Goal: Navigation & Orientation: Find specific page/section

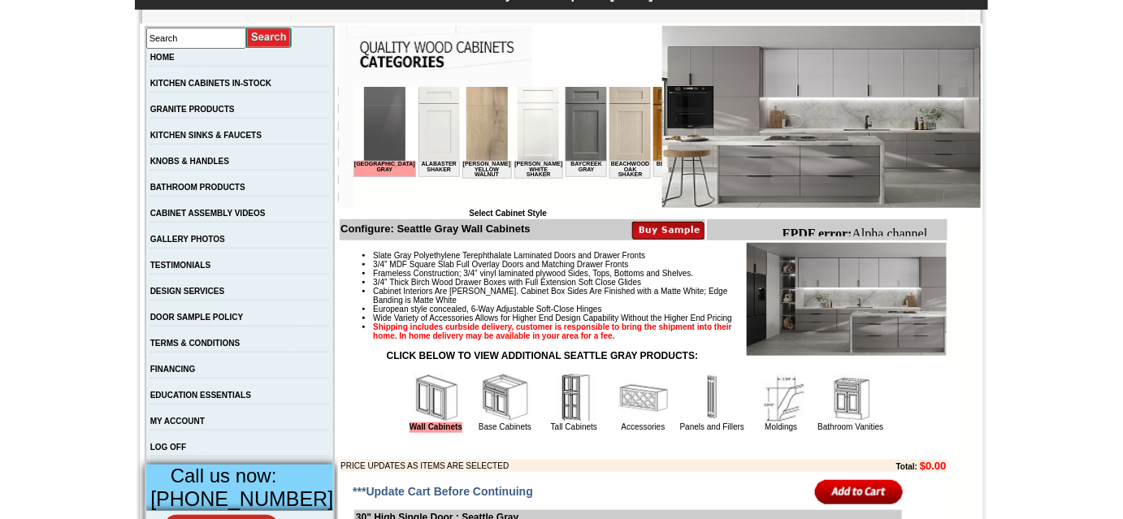
click at [432, 199] on html "Seattle Gray Alabaster Shaker Altmann Yellow Walnut Ashton White Shaker Baycree…" at bounding box center [507, 147] width 309 height 122
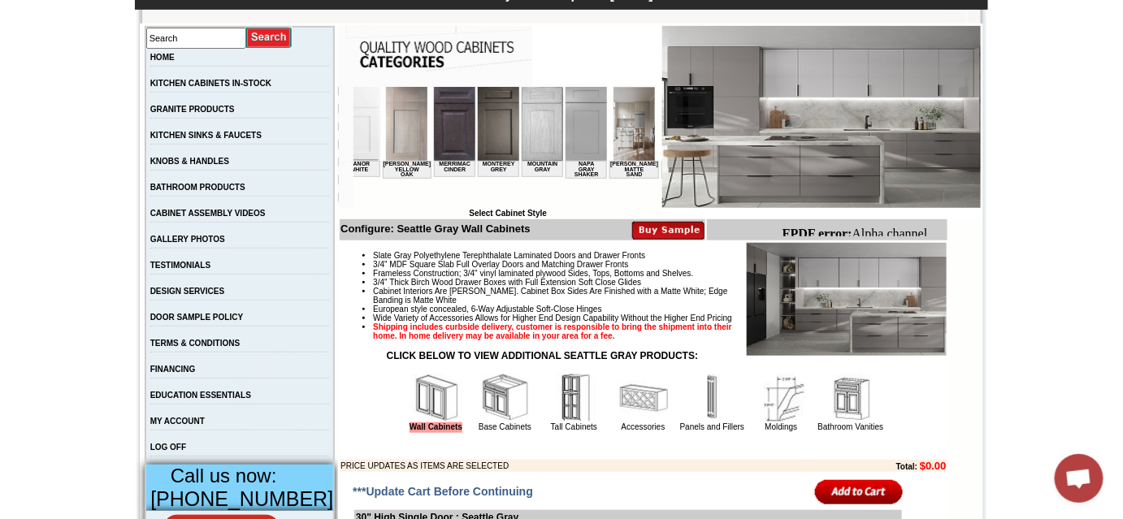
scroll to position [0, 1688]
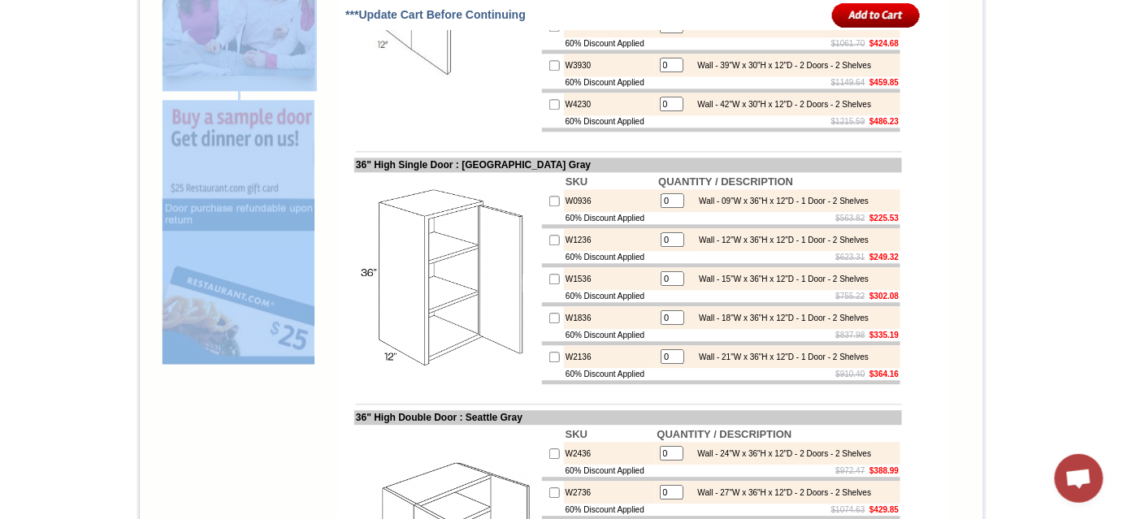
scroll to position [1258, 0]
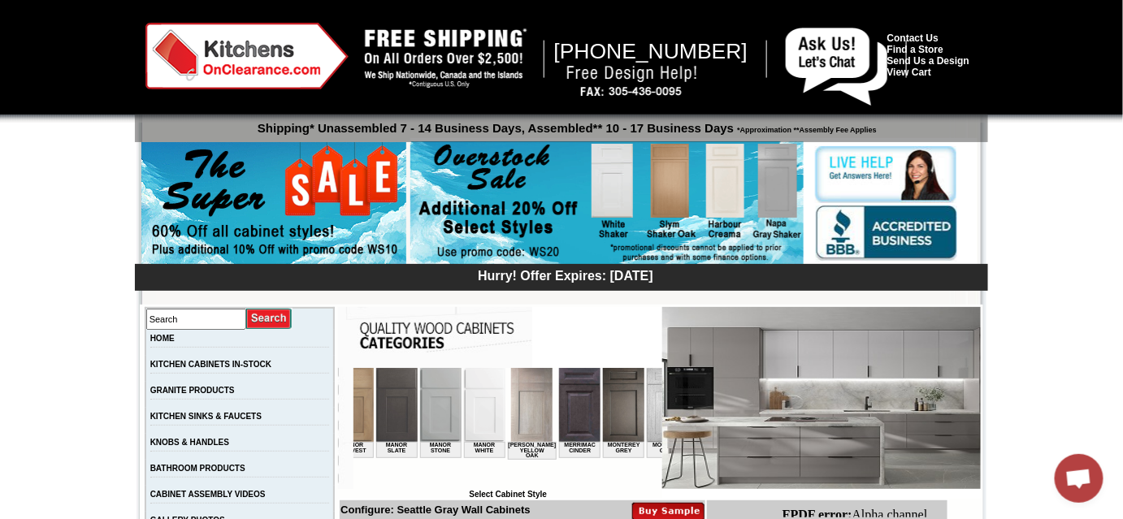
scroll to position [0, 0]
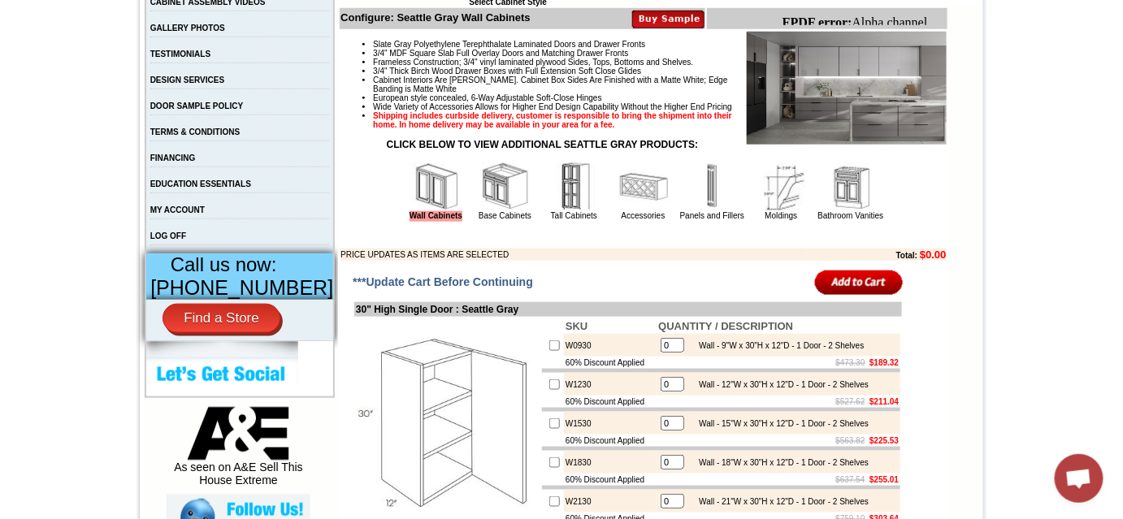
click at [630, 210] on img at bounding box center [643, 186] width 49 height 49
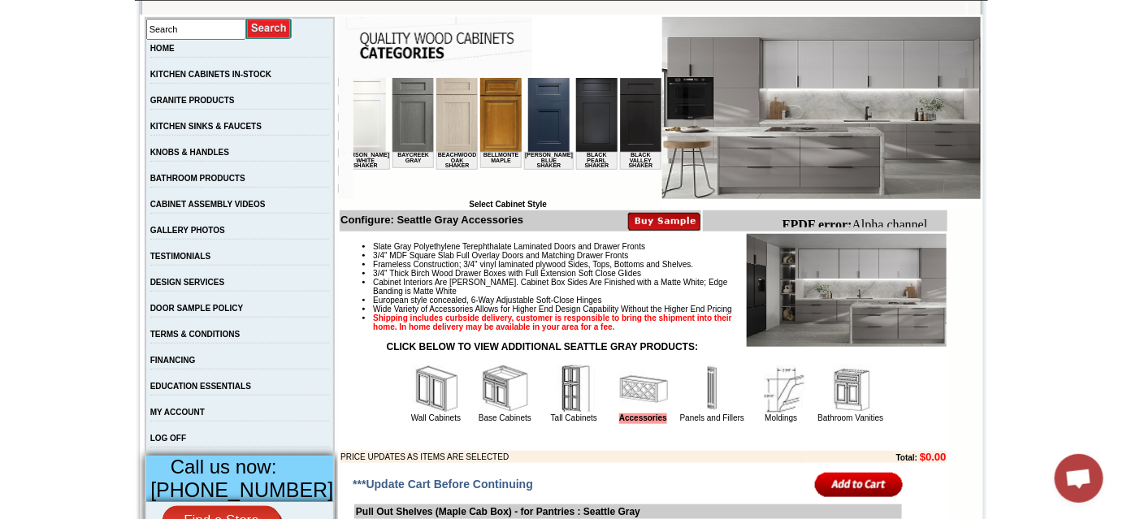
scroll to position [443, 0]
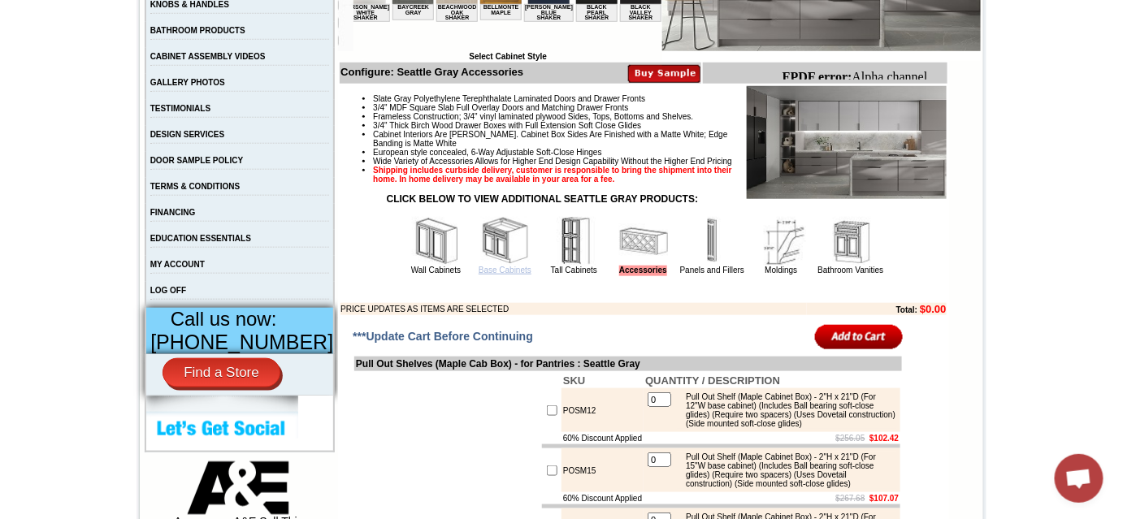
click at [496, 275] on link "Base Cabinets" at bounding box center [505, 270] width 53 height 9
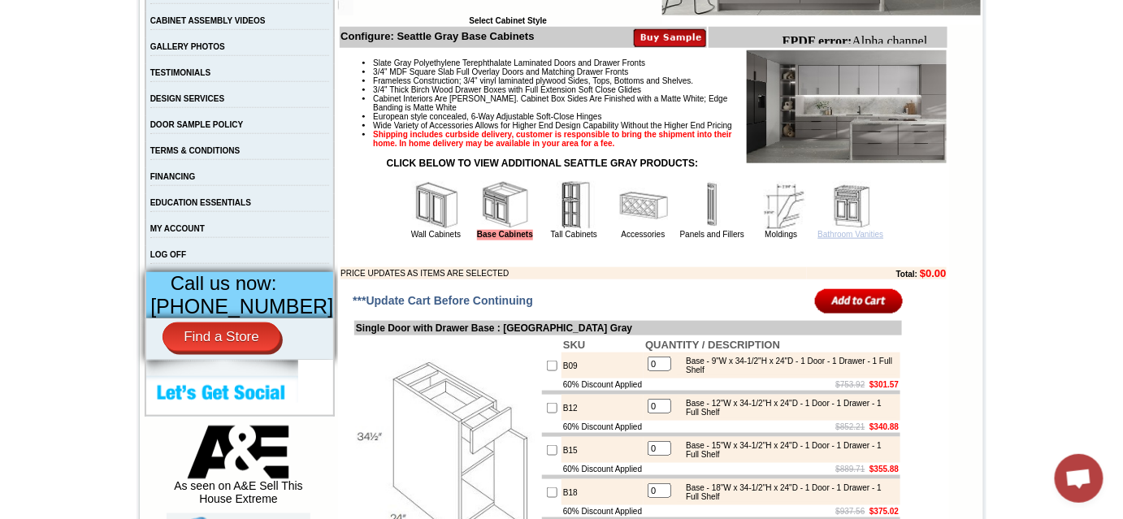
scroll to position [443, 0]
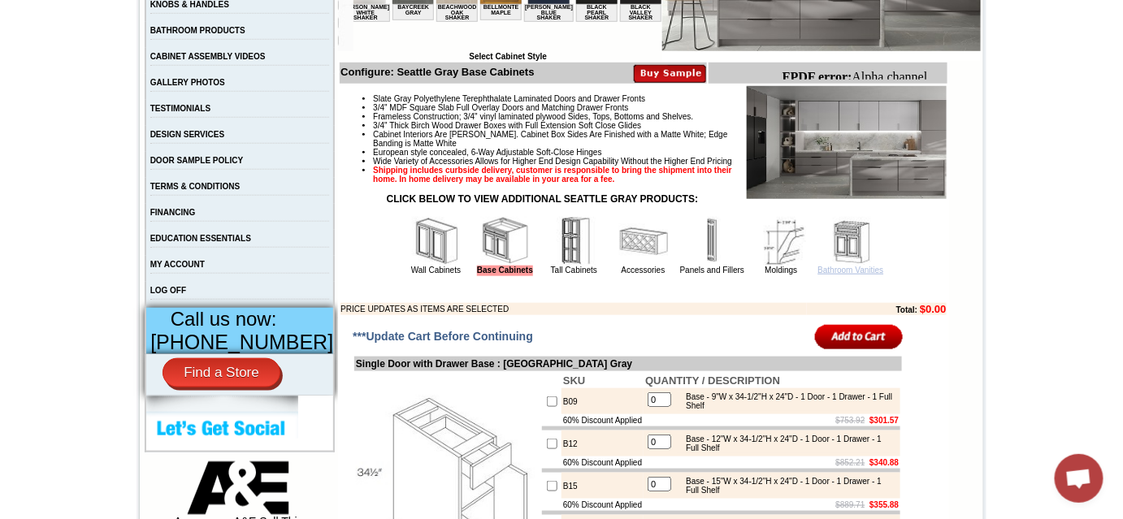
click at [860, 275] on link "Bathroom Vanities" at bounding box center [851, 270] width 66 height 9
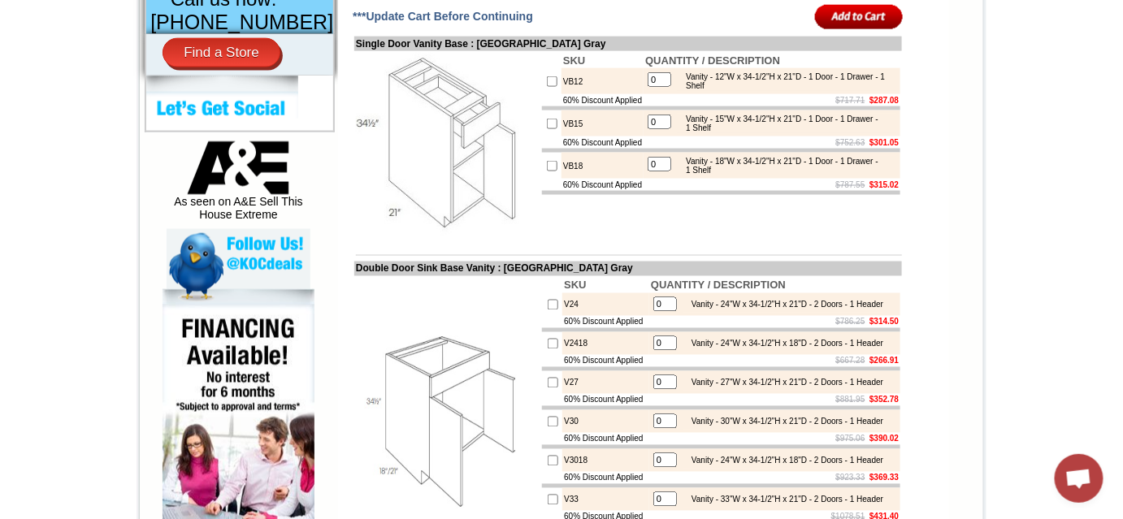
scroll to position [665, 0]
